Goal: Find specific page/section: Find specific page/section

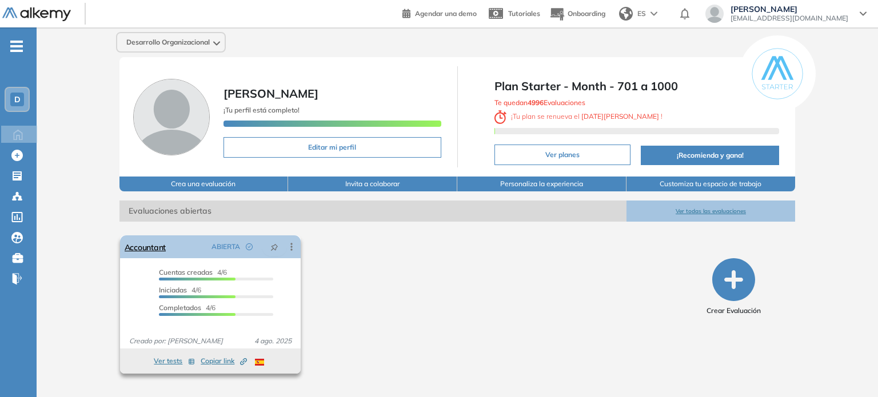
click at [195, 259] on div "Accountant ABIERTA Editar Los siguientes tests ya no están disponibles o tienen…" at bounding box center [210, 247] width 181 height 23
click at [148, 258] on link "Accountant" at bounding box center [145, 247] width 41 height 23
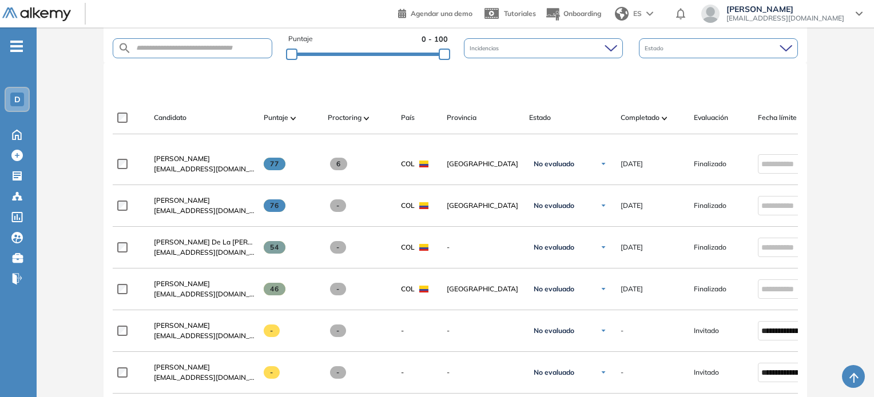
scroll to position [343, 0]
